Goal: Task Accomplishment & Management: Manage account settings

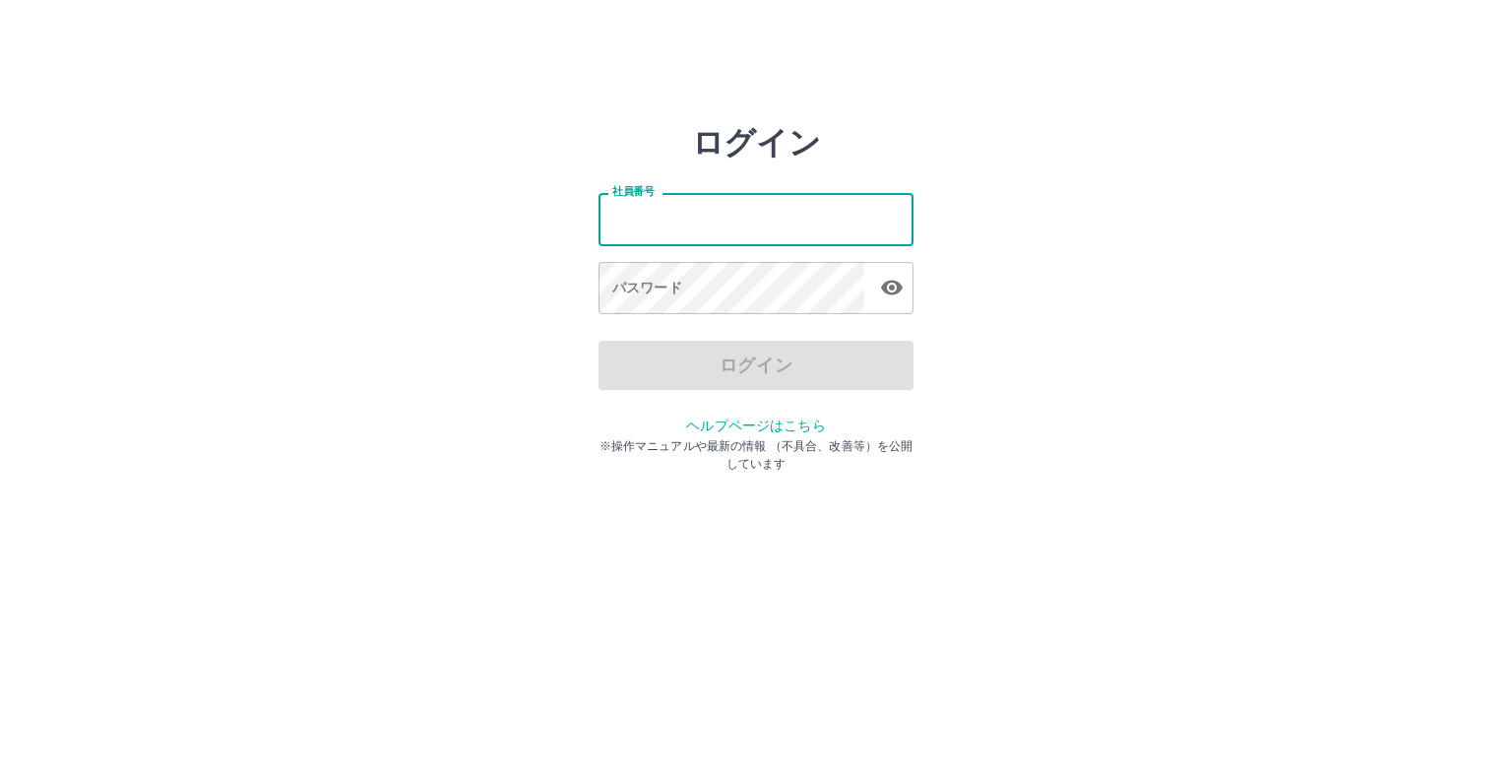
click at [769, 206] on input "社員番号" at bounding box center [756, 219] width 315 height 52
type input "*******"
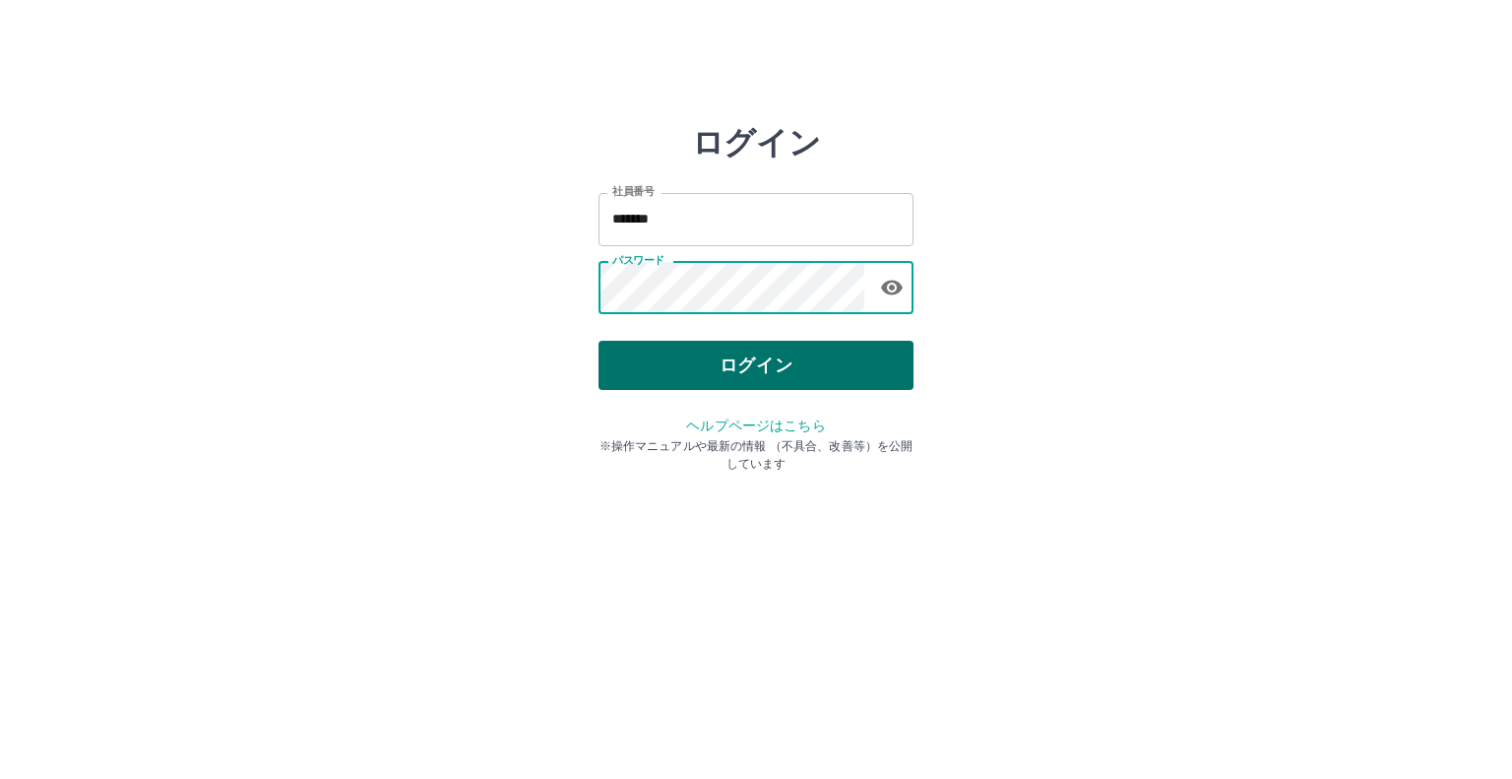
click at [755, 370] on button "ログイン" at bounding box center [756, 365] width 315 height 49
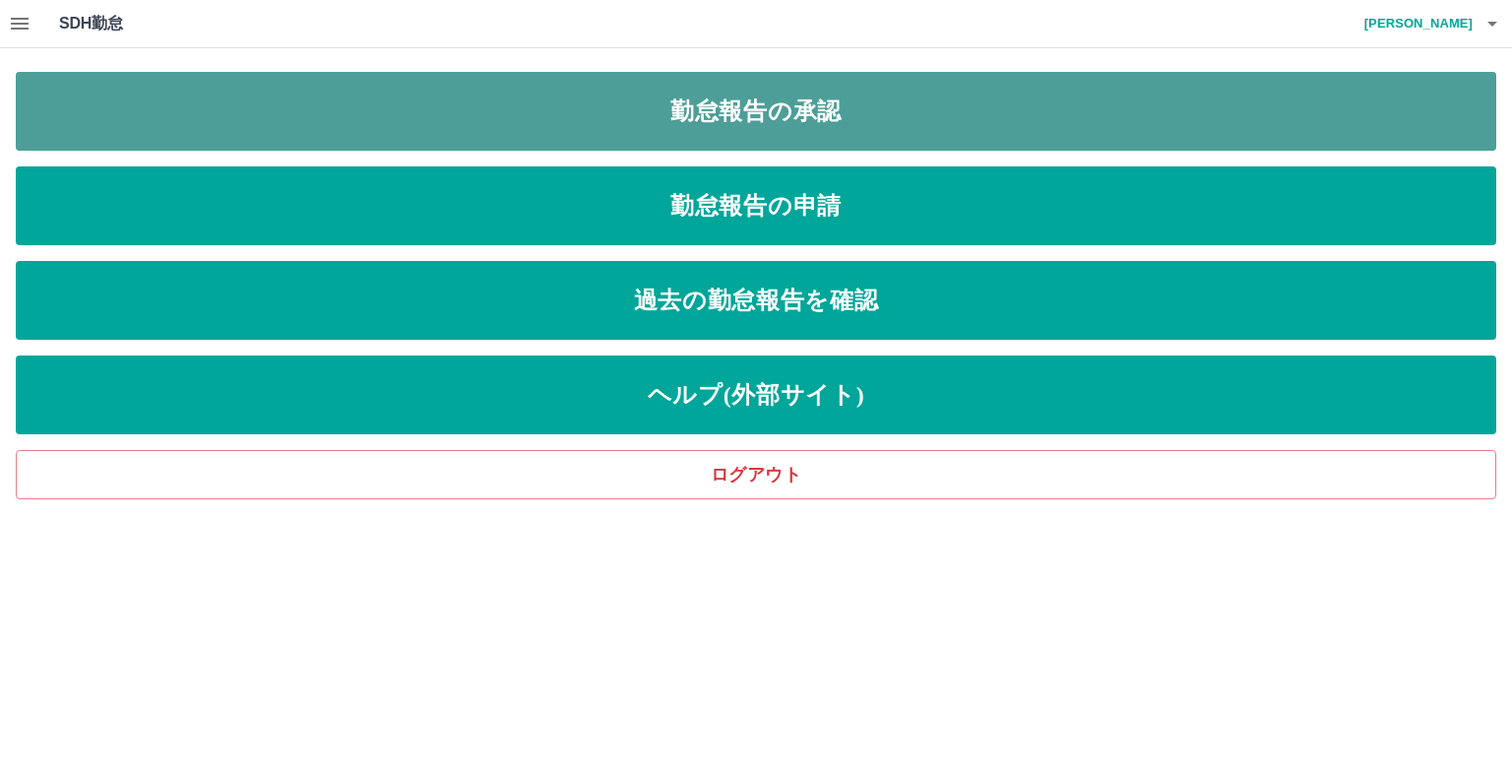
click at [813, 125] on link "勤怠報告の承認" at bounding box center [756, 111] width 1481 height 79
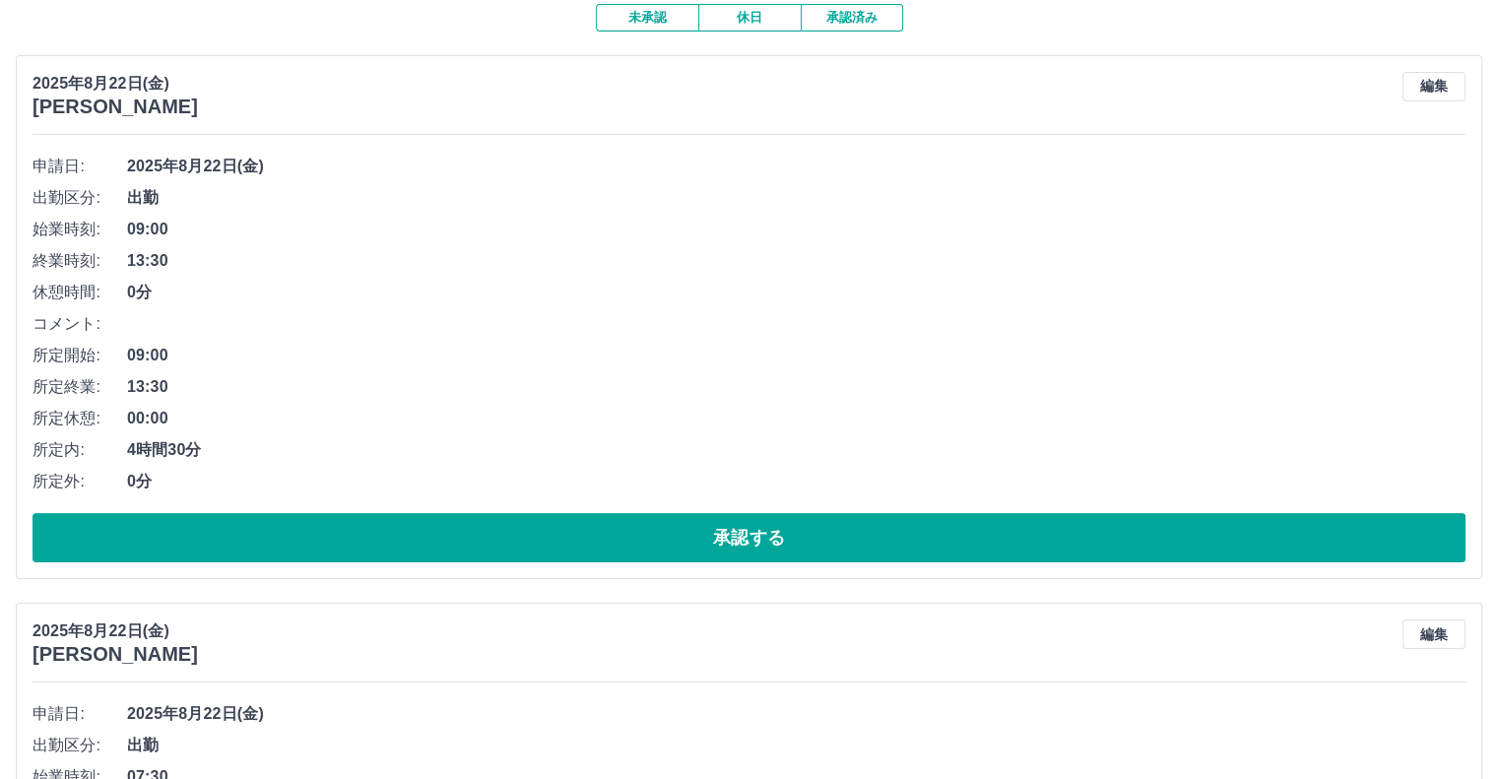
scroll to position [197, 0]
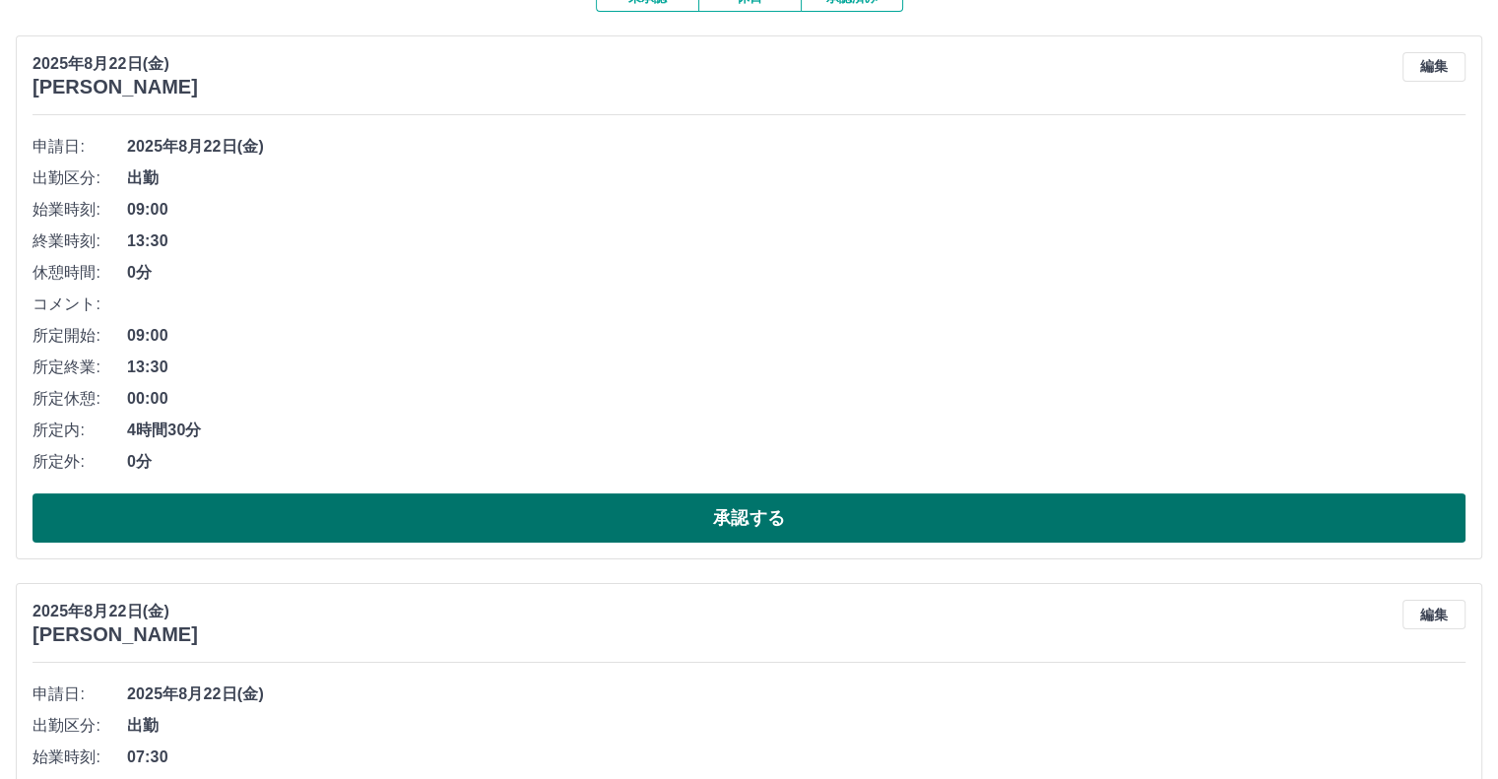
click at [453, 525] on button "承認する" at bounding box center [748, 517] width 1433 height 49
click at [461, 523] on button "承認する" at bounding box center [748, 517] width 1433 height 49
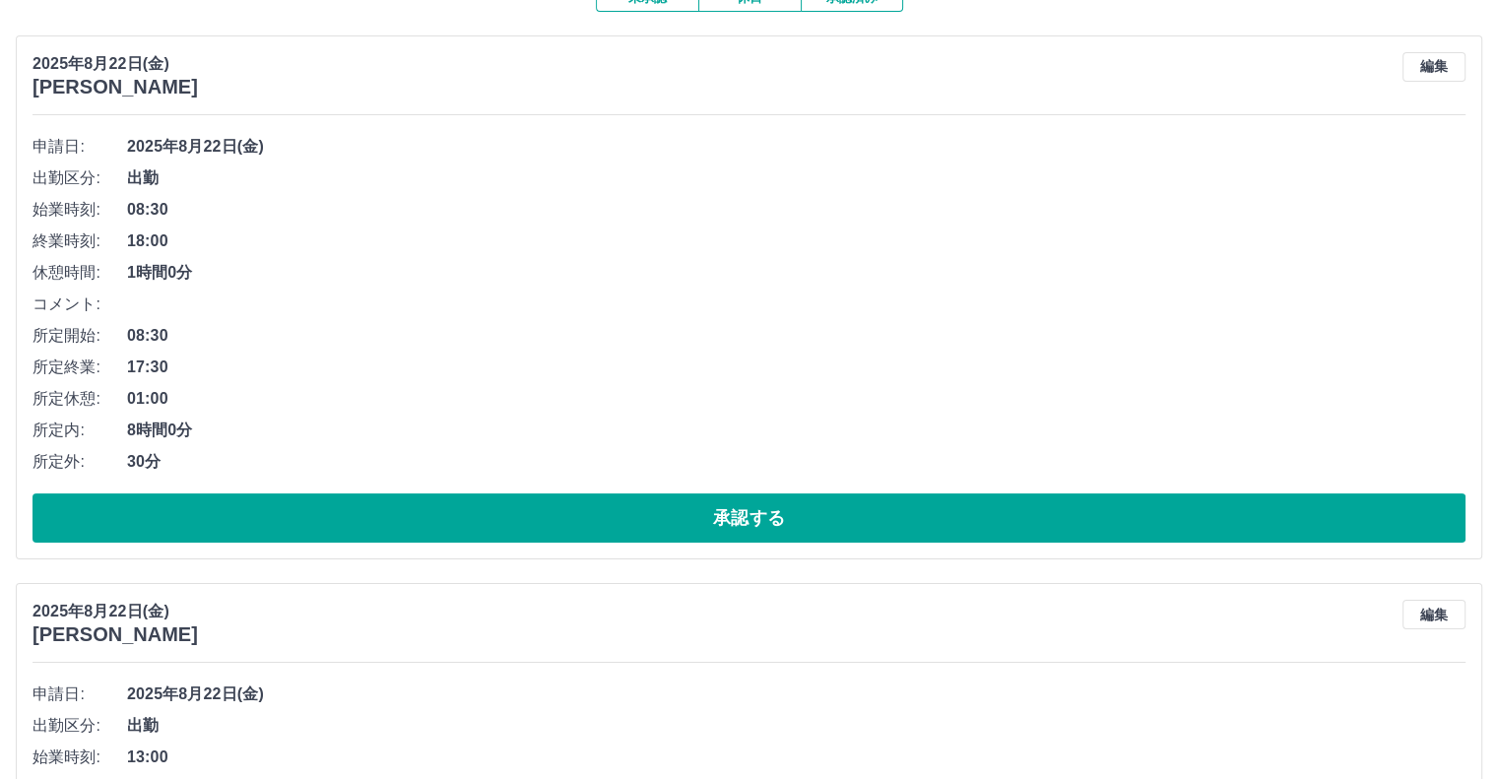
click at [461, 523] on button "承認する" at bounding box center [748, 517] width 1433 height 49
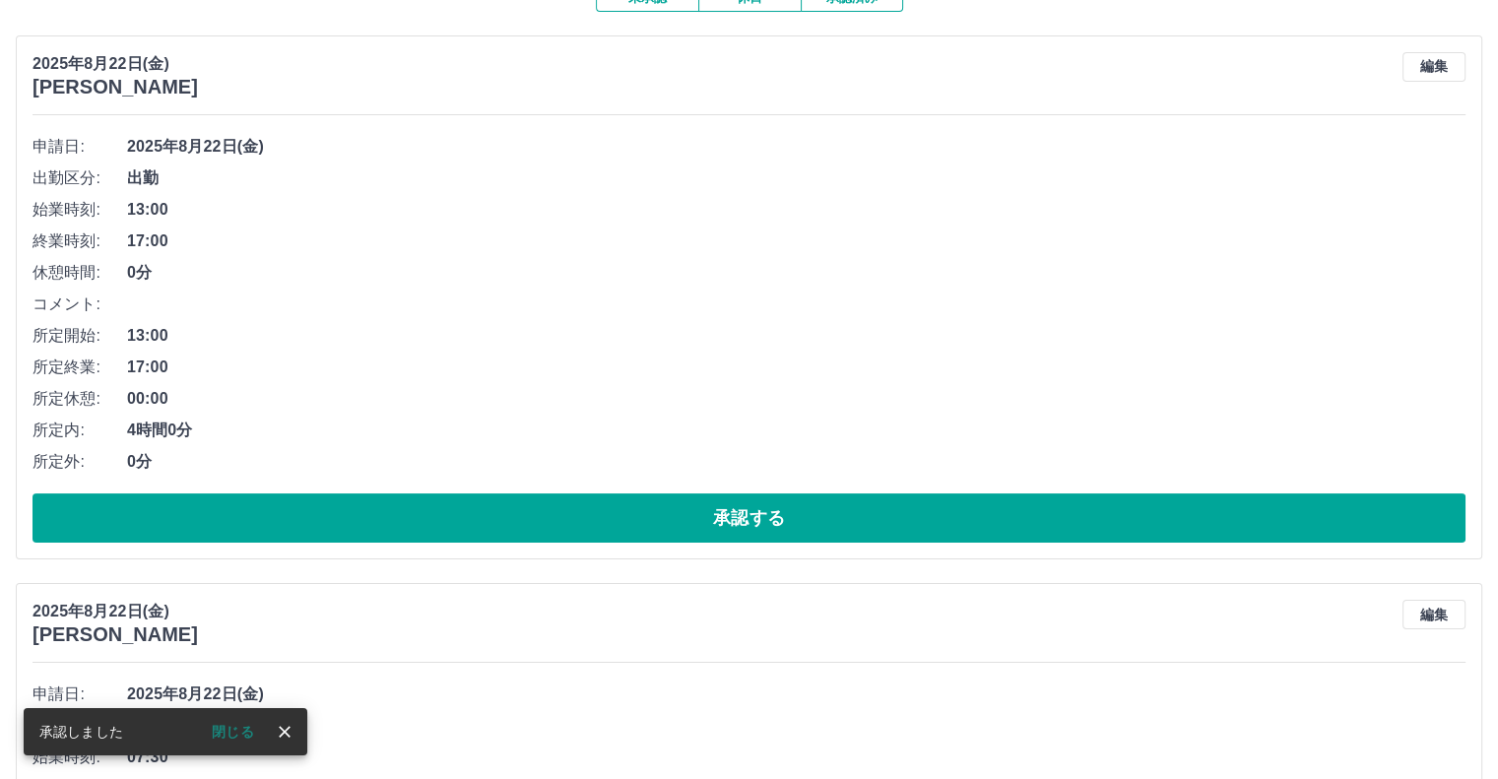
click at [461, 523] on button "承認する" at bounding box center [748, 517] width 1433 height 49
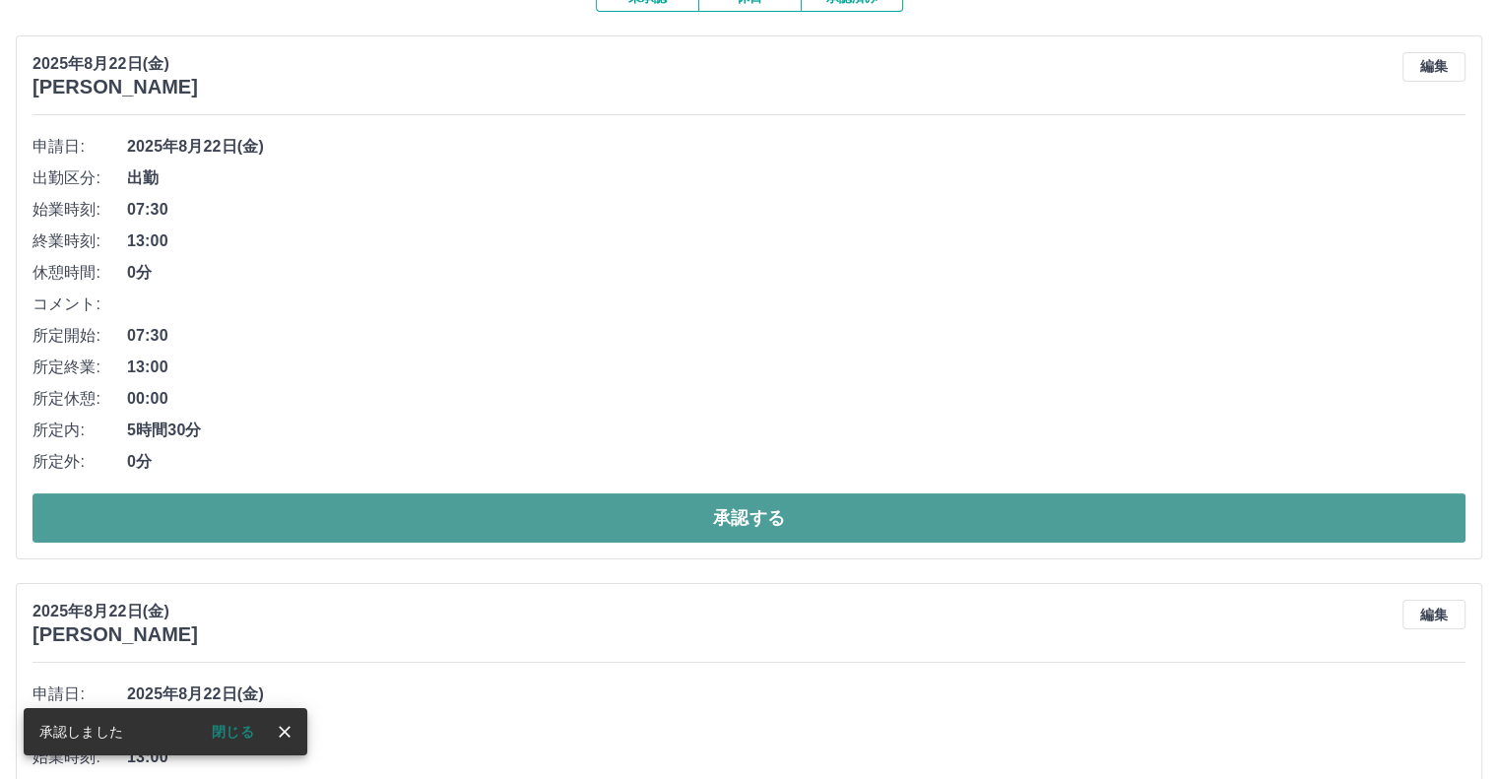
click at [459, 530] on button "承認する" at bounding box center [748, 517] width 1433 height 49
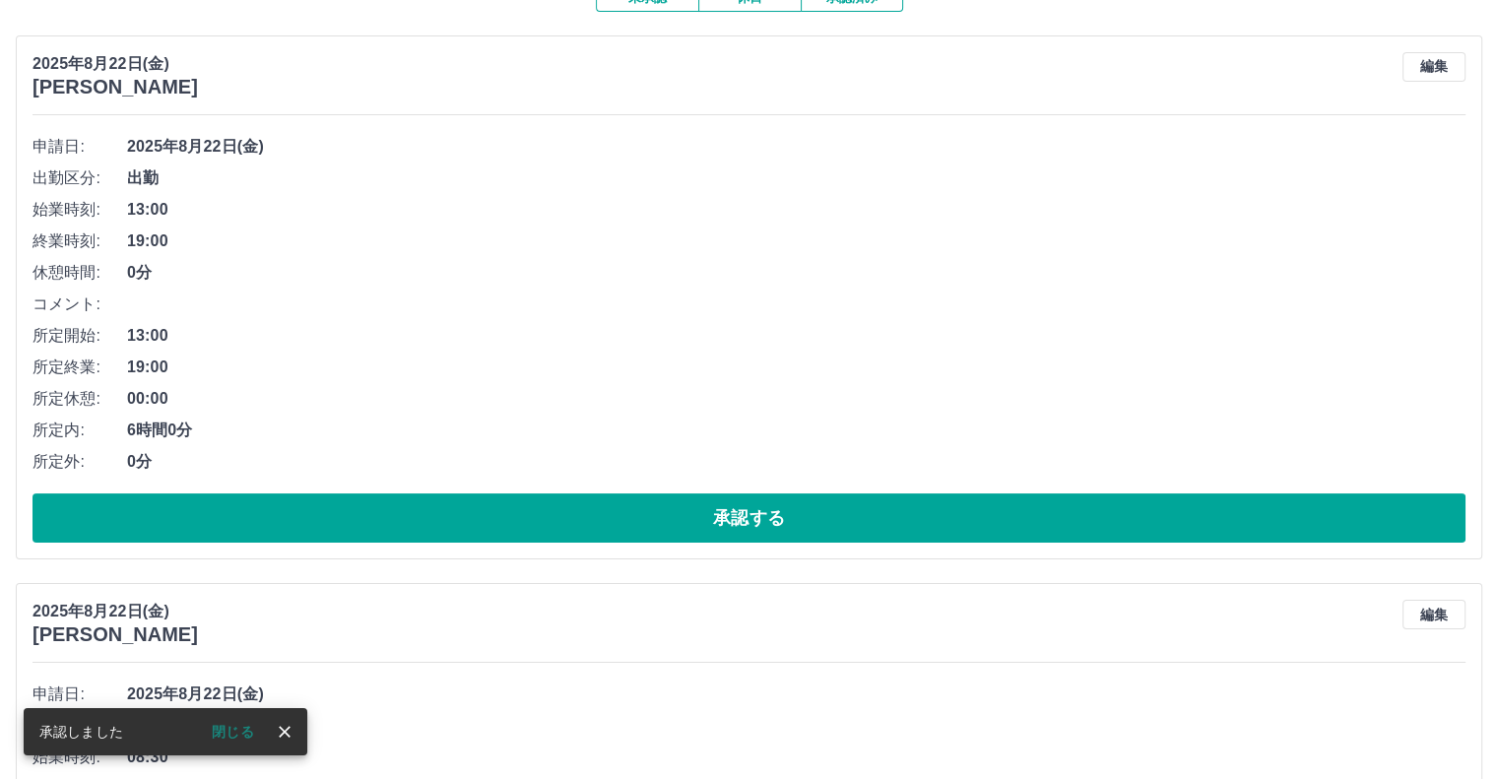
click at [459, 530] on button "承認する" at bounding box center [748, 517] width 1433 height 49
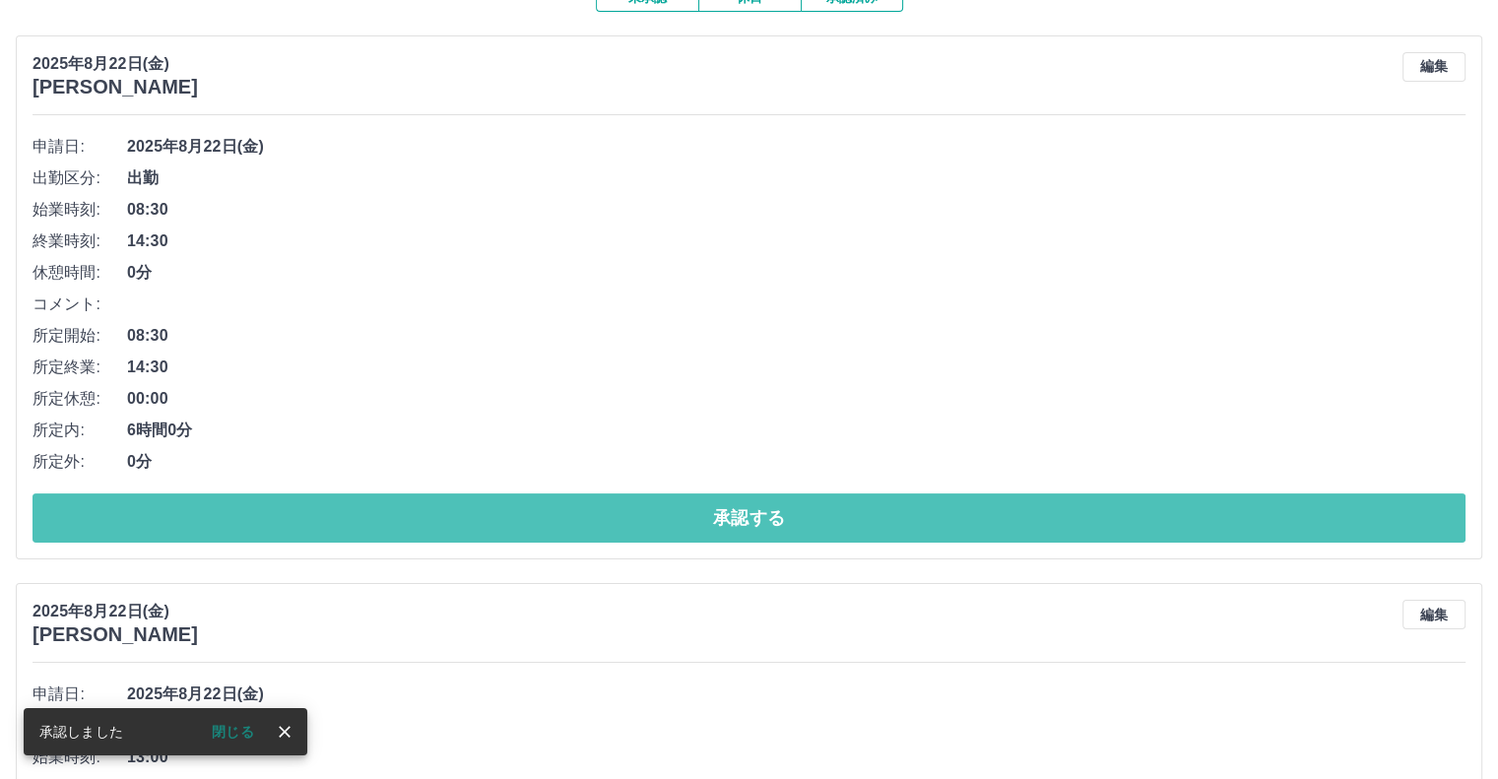
click at [459, 530] on button "承認する" at bounding box center [748, 517] width 1433 height 49
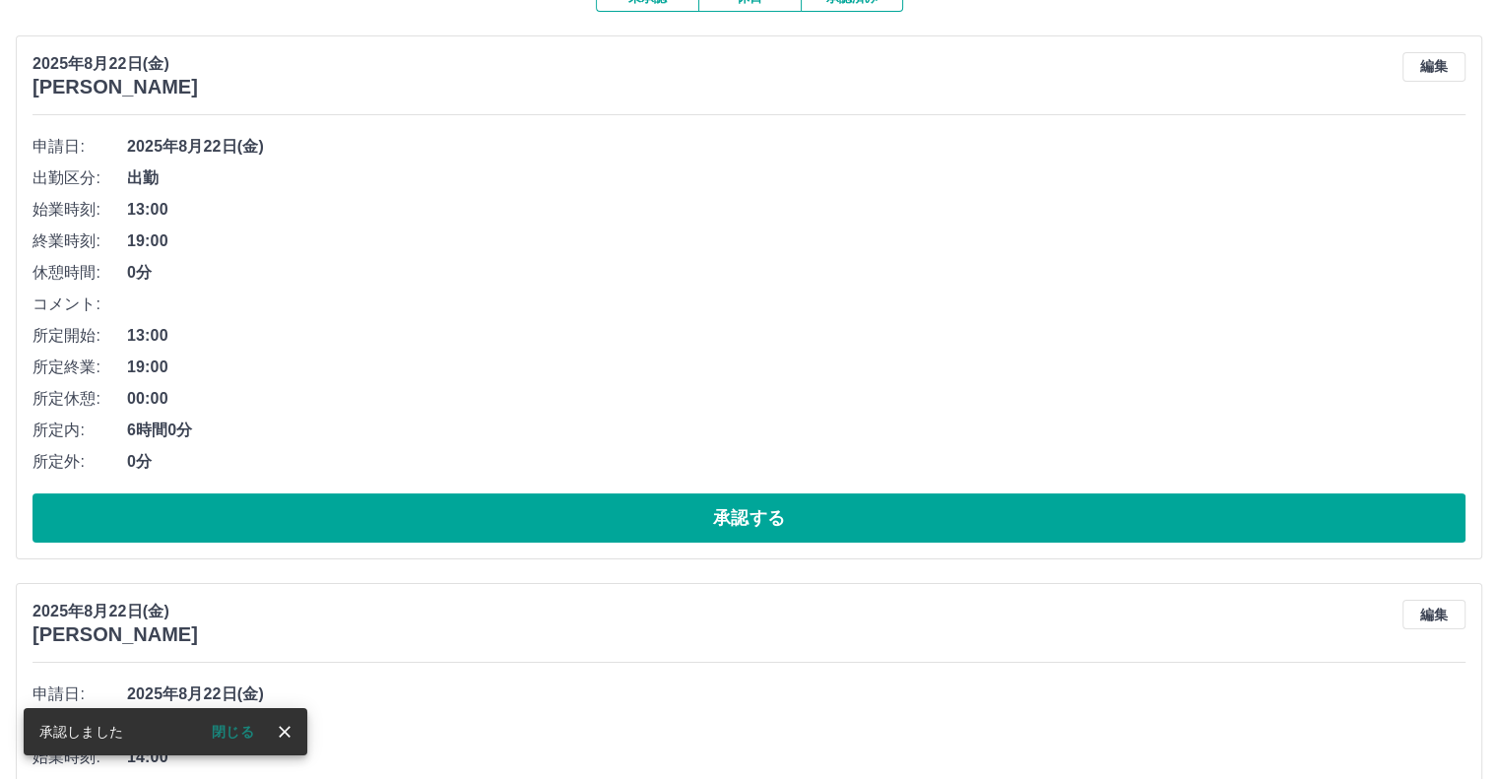
click at [459, 530] on button "承認する" at bounding box center [748, 517] width 1433 height 49
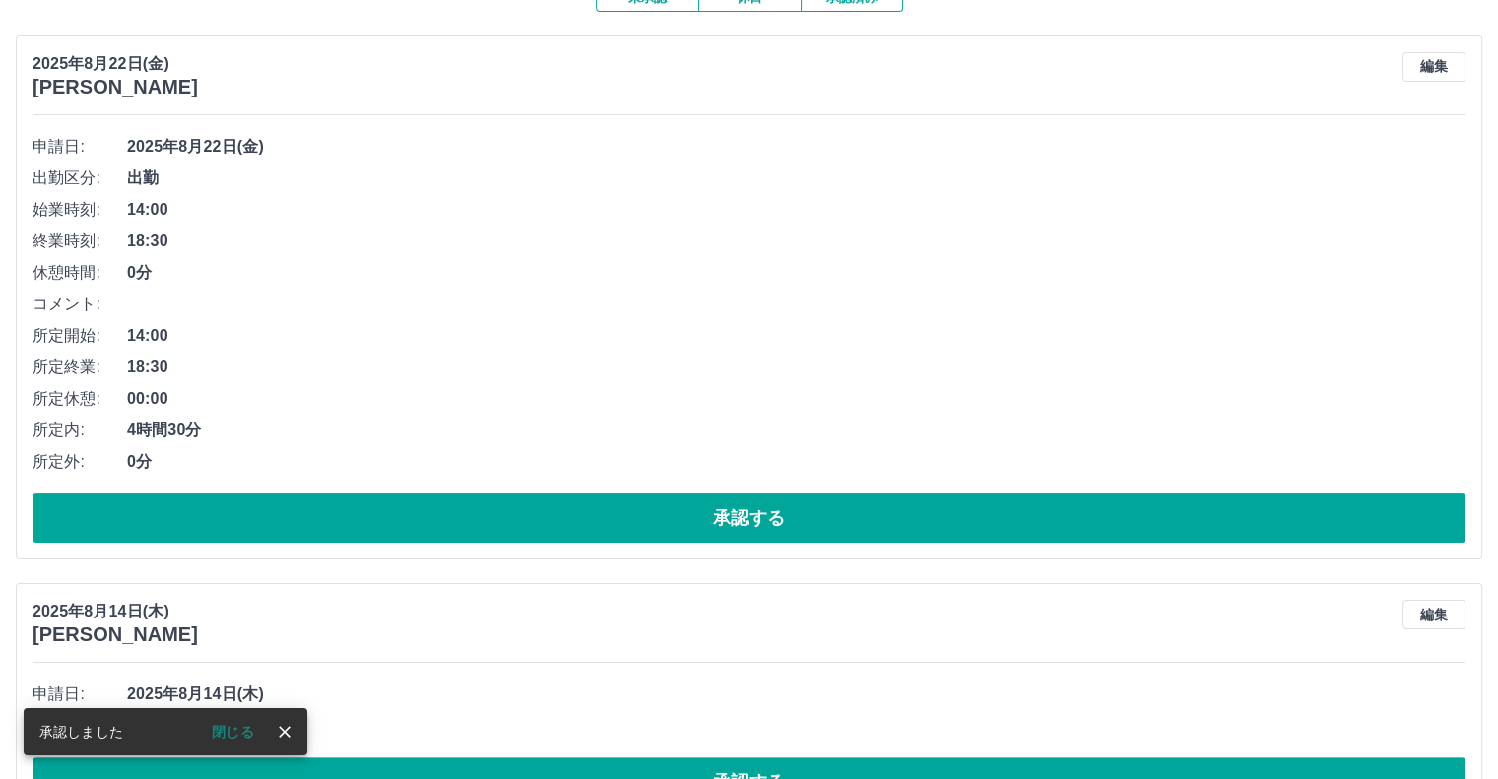
click at [459, 530] on button "承認する" at bounding box center [748, 517] width 1433 height 49
